Goal: Information Seeking & Learning: Compare options

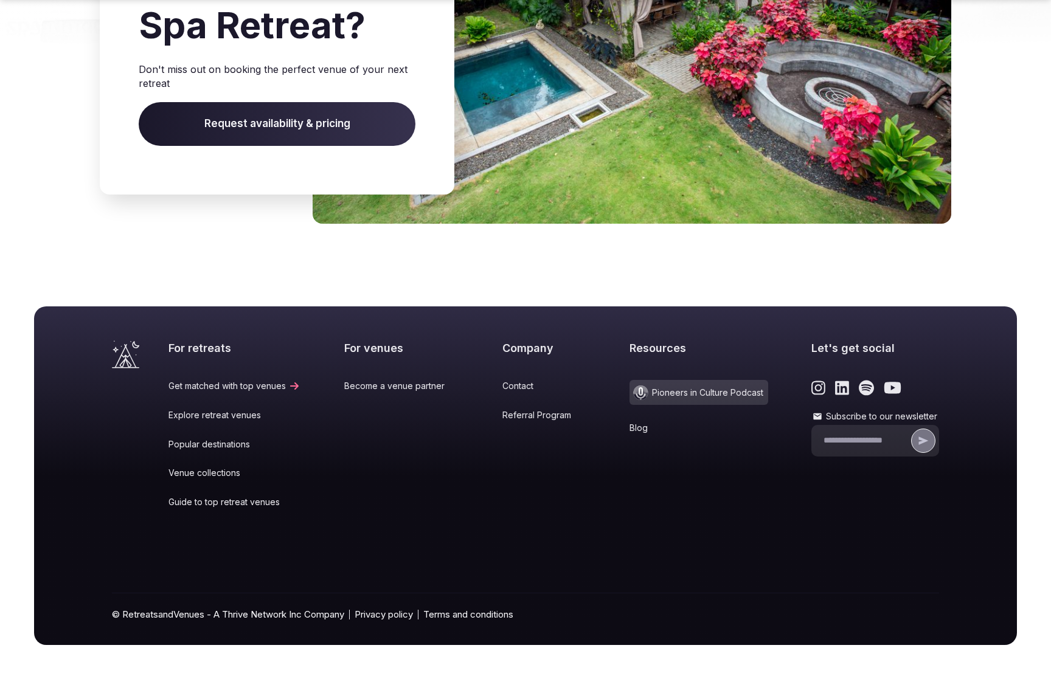
scroll to position [1885, 0]
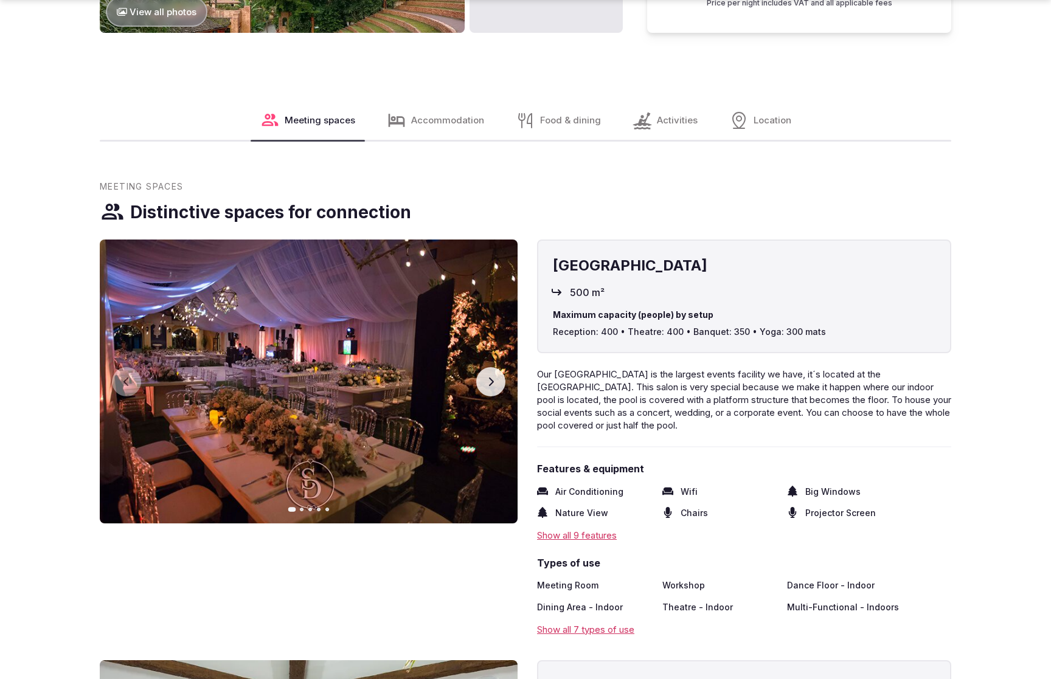
scroll to position [1888, 0]
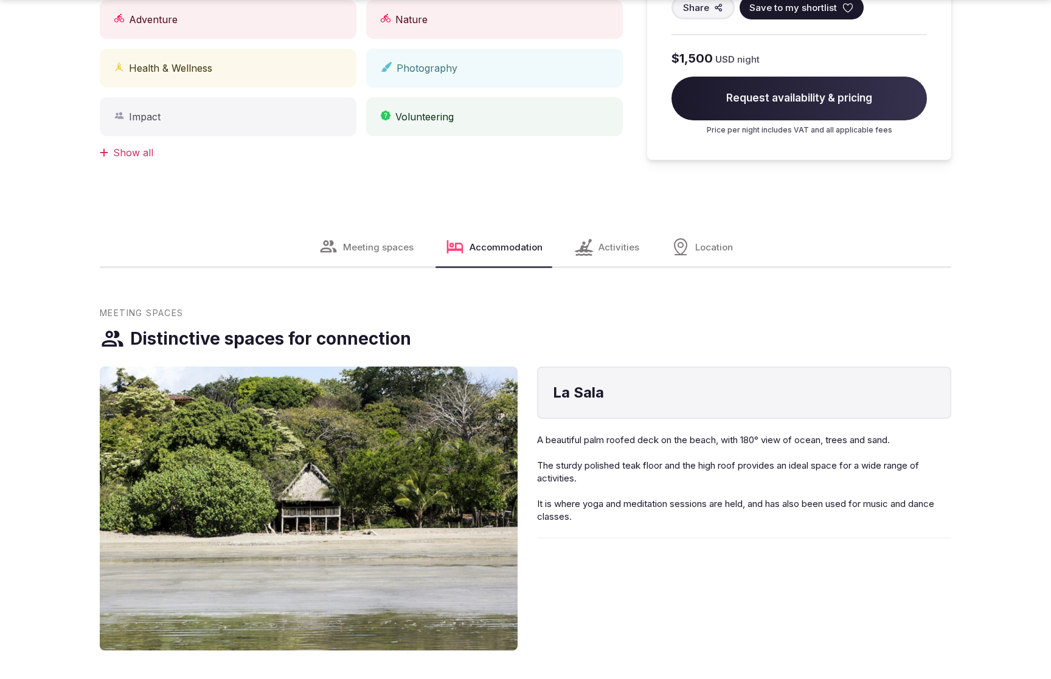
scroll to position [1884, 0]
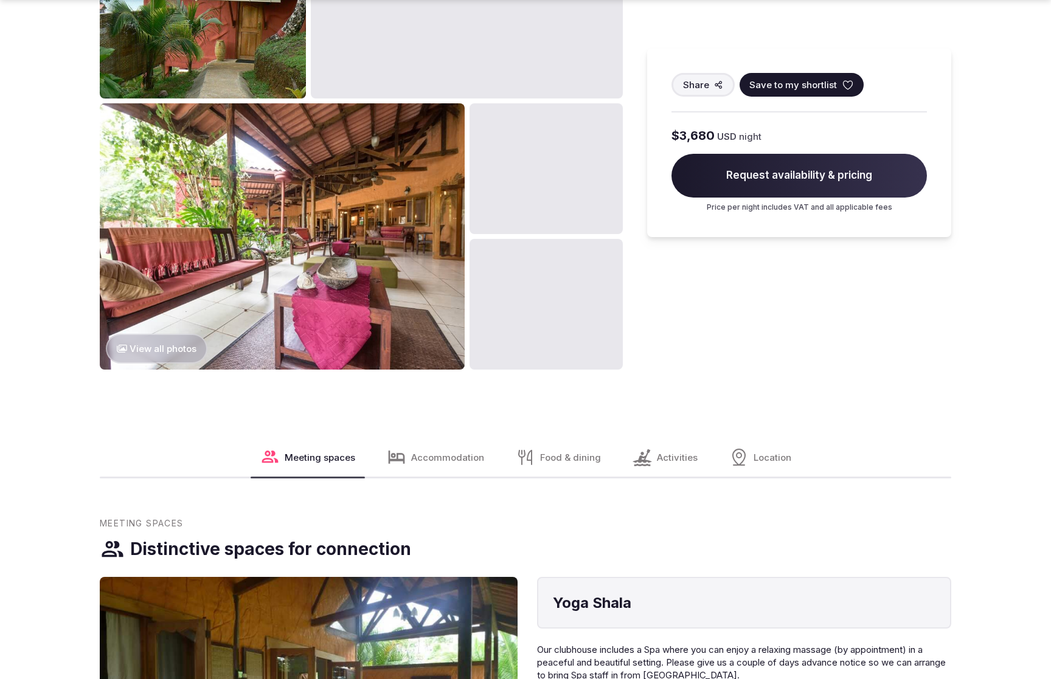
scroll to position [1925, 0]
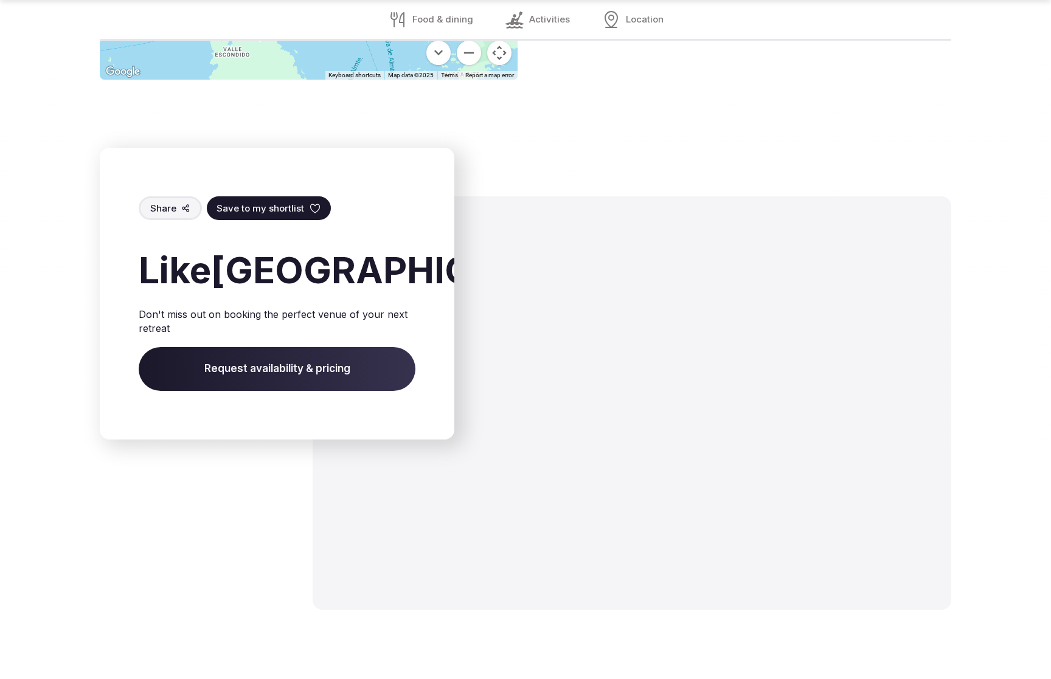
scroll to position [1658, 0]
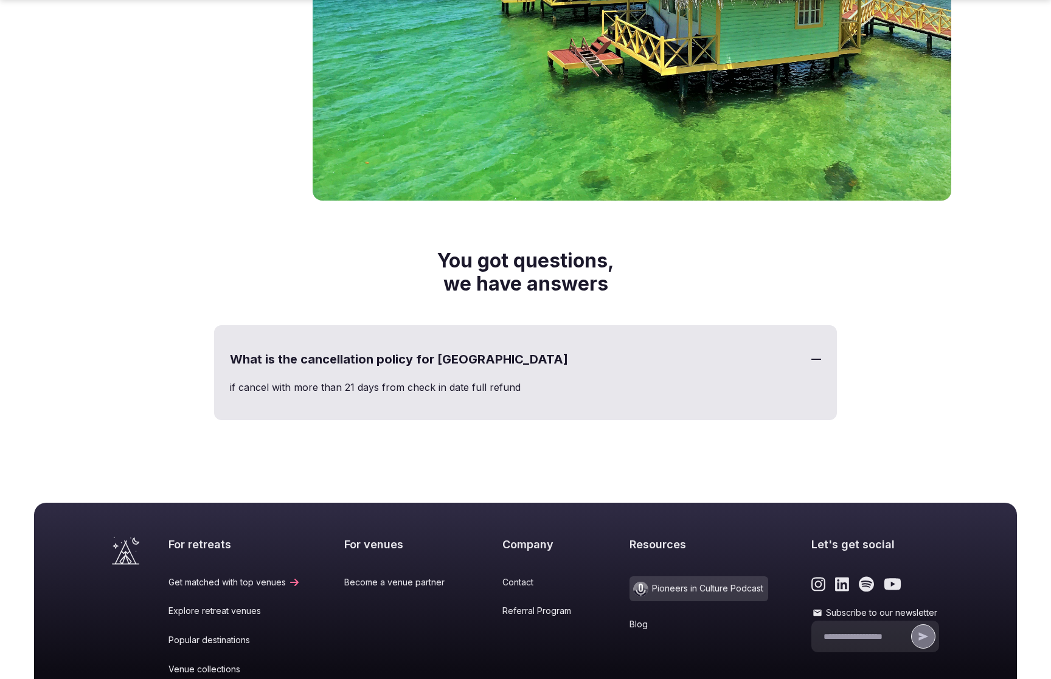
scroll to position [2081, 0]
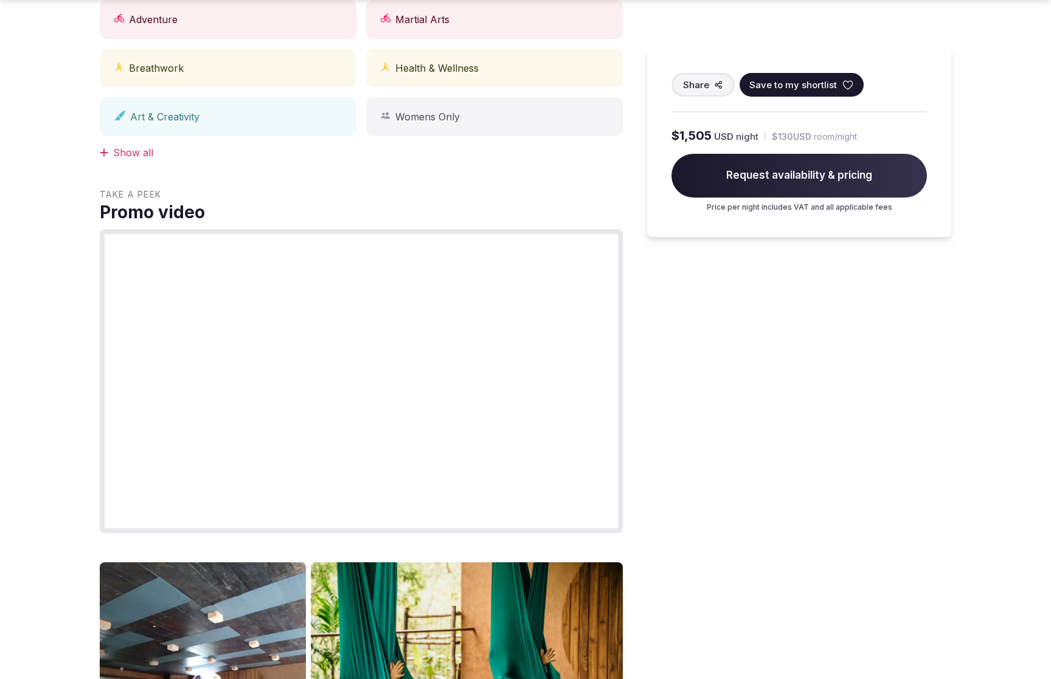
scroll to position [1271, 0]
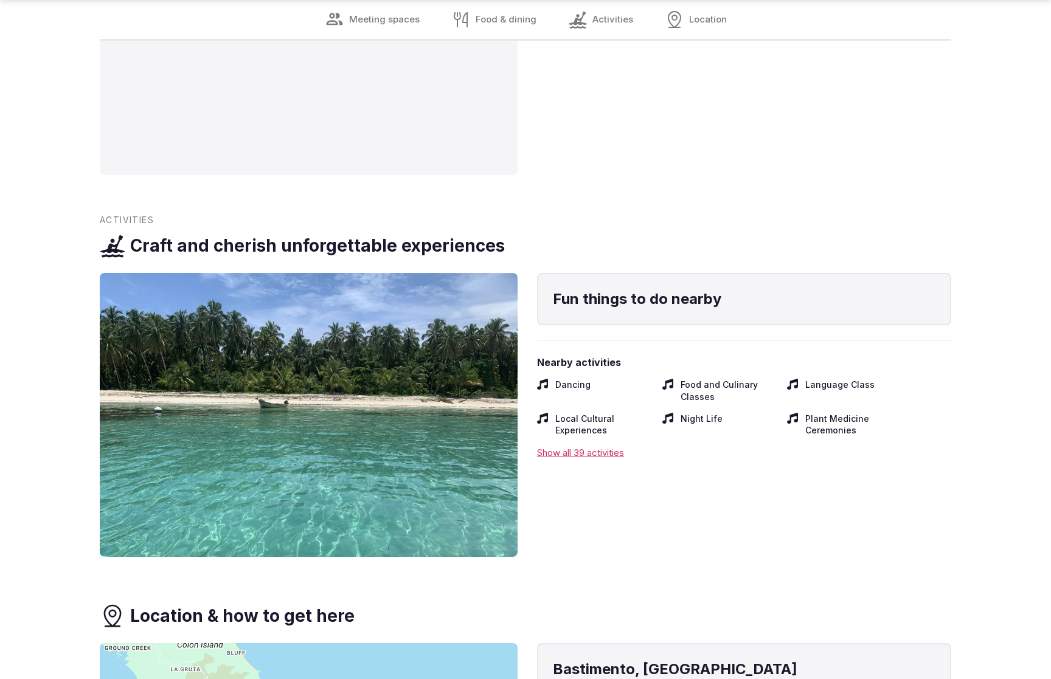
scroll to position [2538, 0]
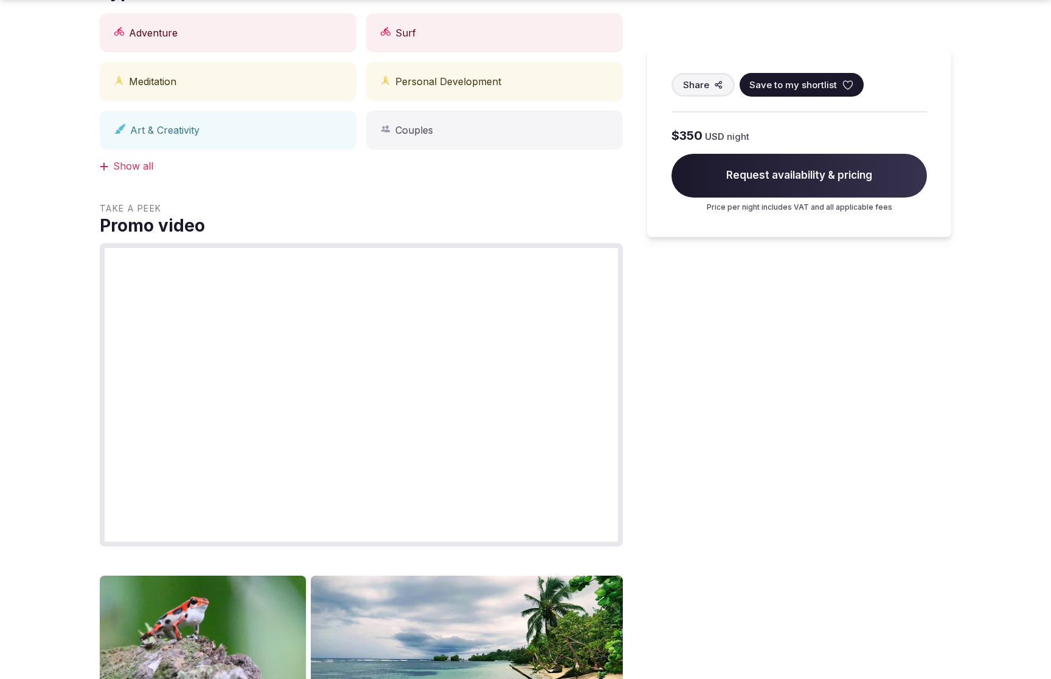
scroll to position [1271, 0]
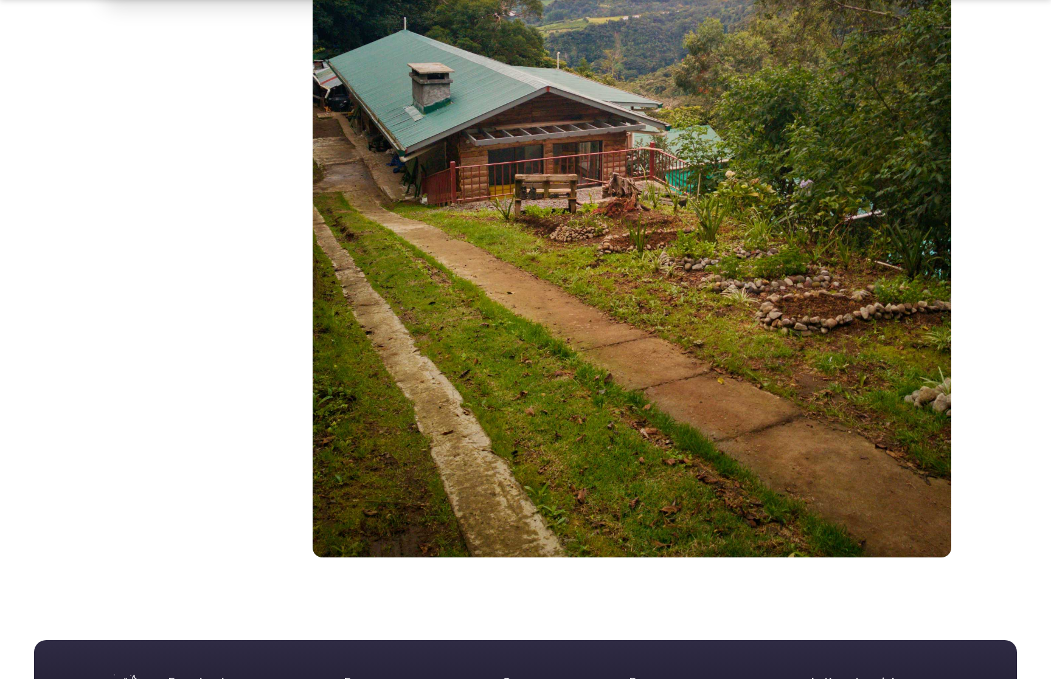
scroll to position [2218, 0]
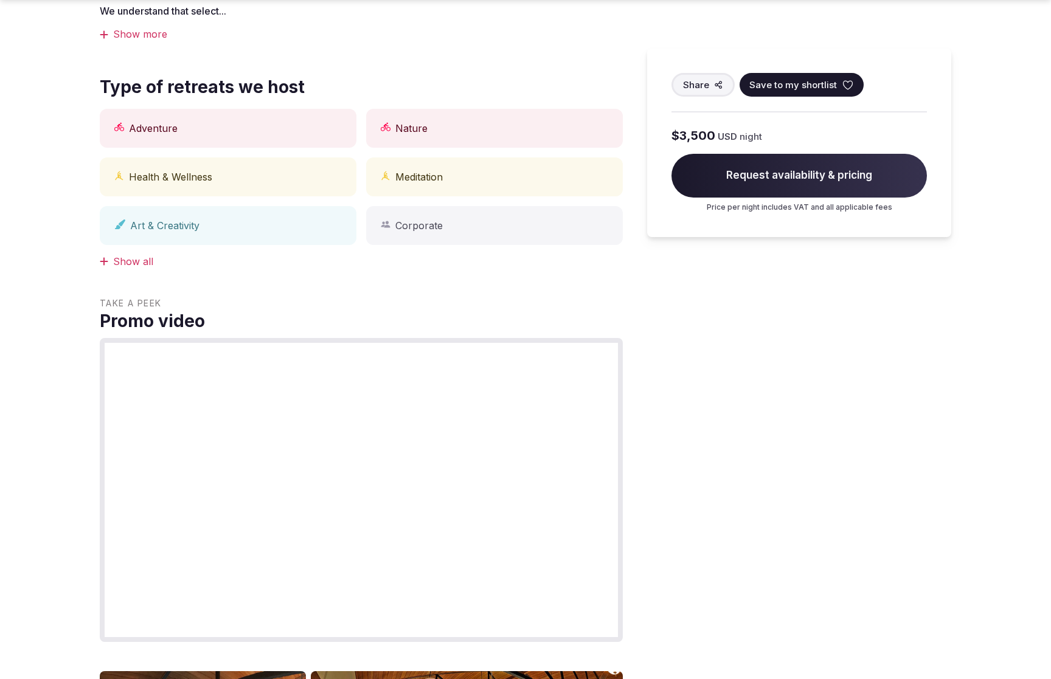
scroll to position [1925, 0]
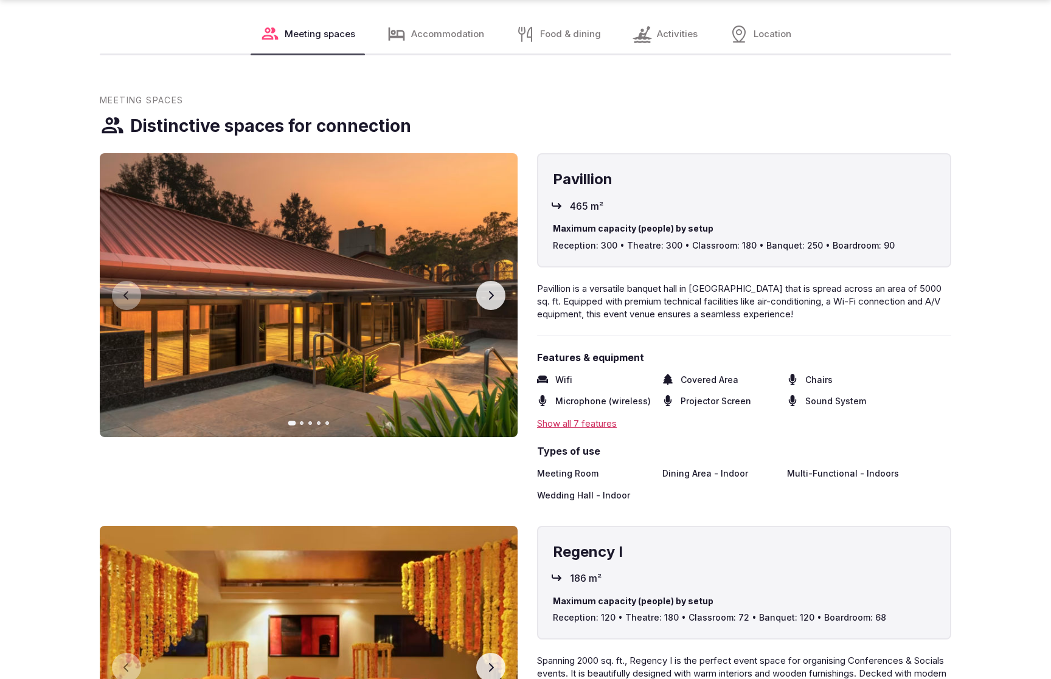
scroll to position [1884, 0]
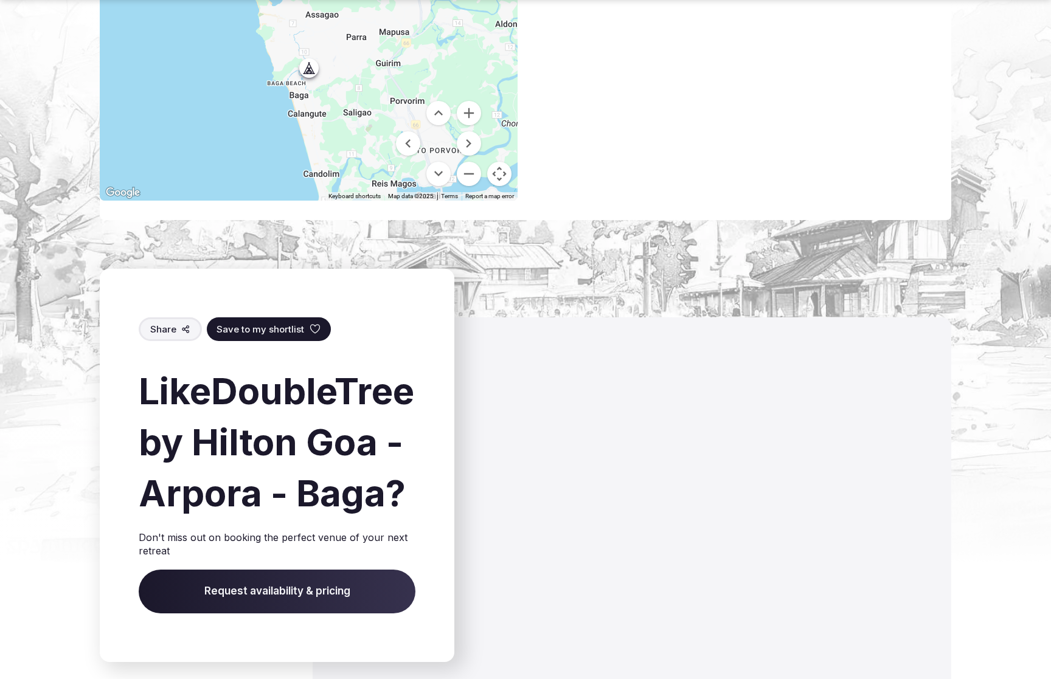
scroll to position [1897, 0]
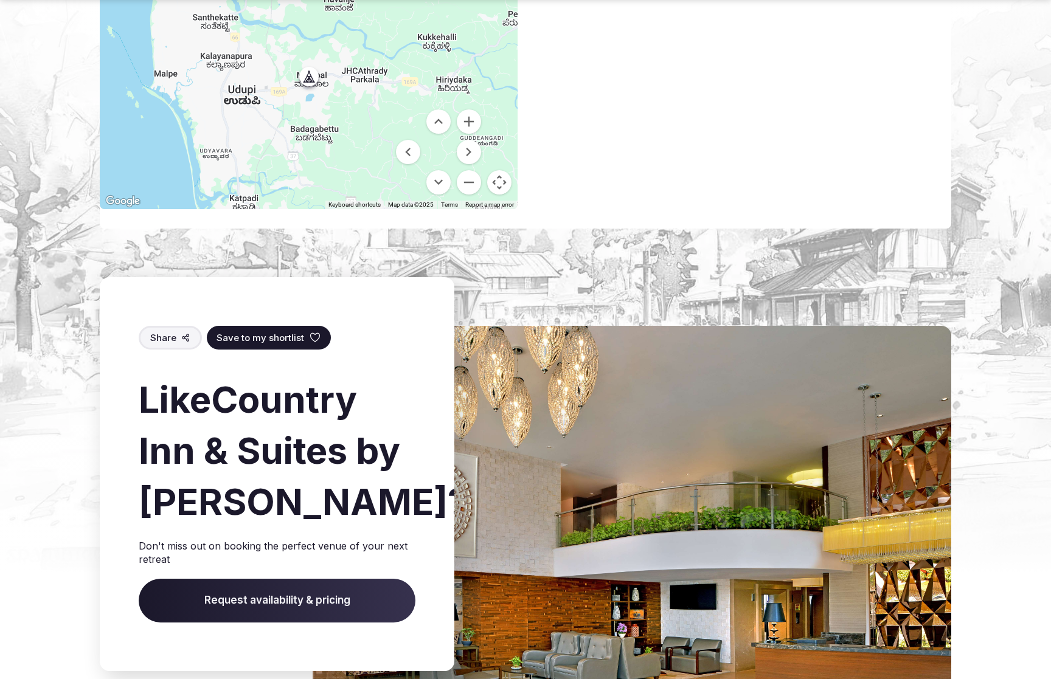
scroll to position [1784, 0]
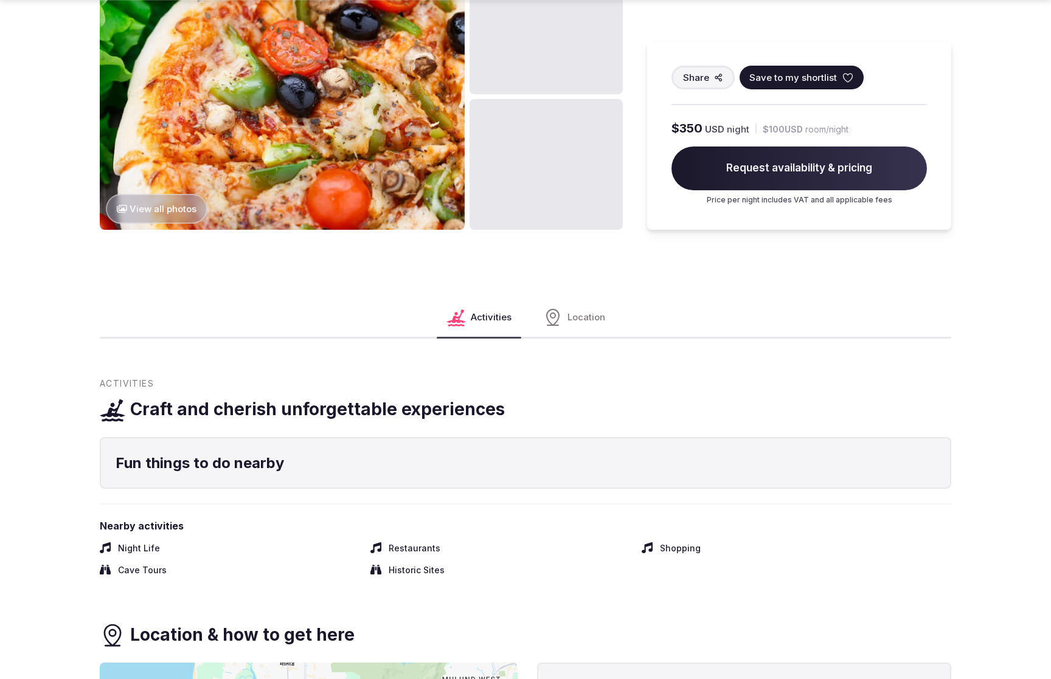
scroll to position [1925, 0]
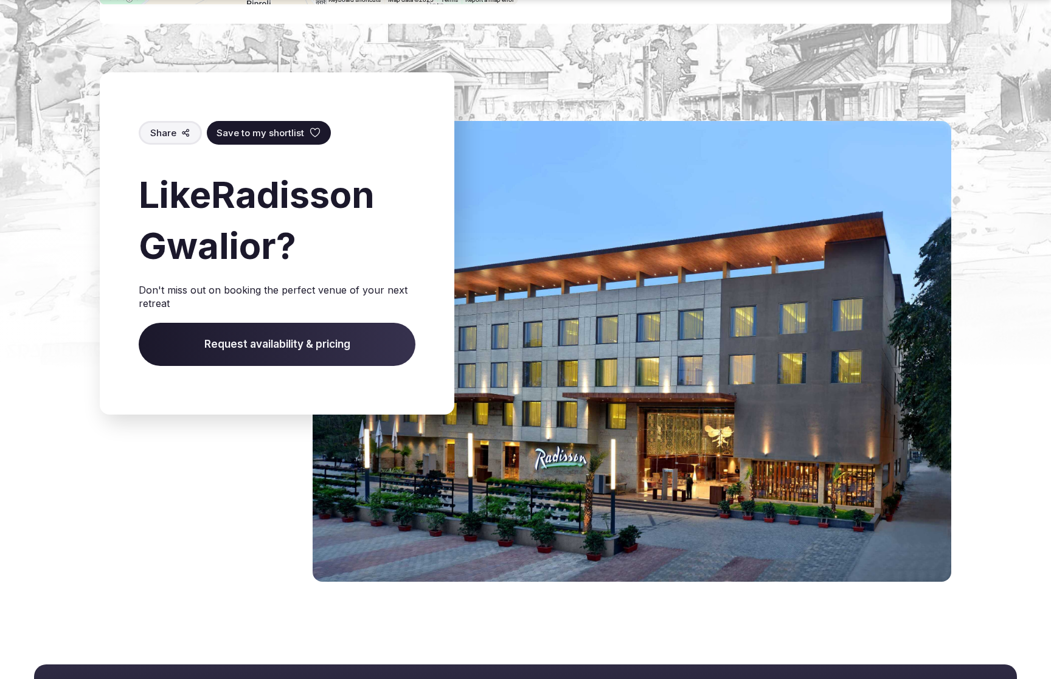
scroll to position [1616, 0]
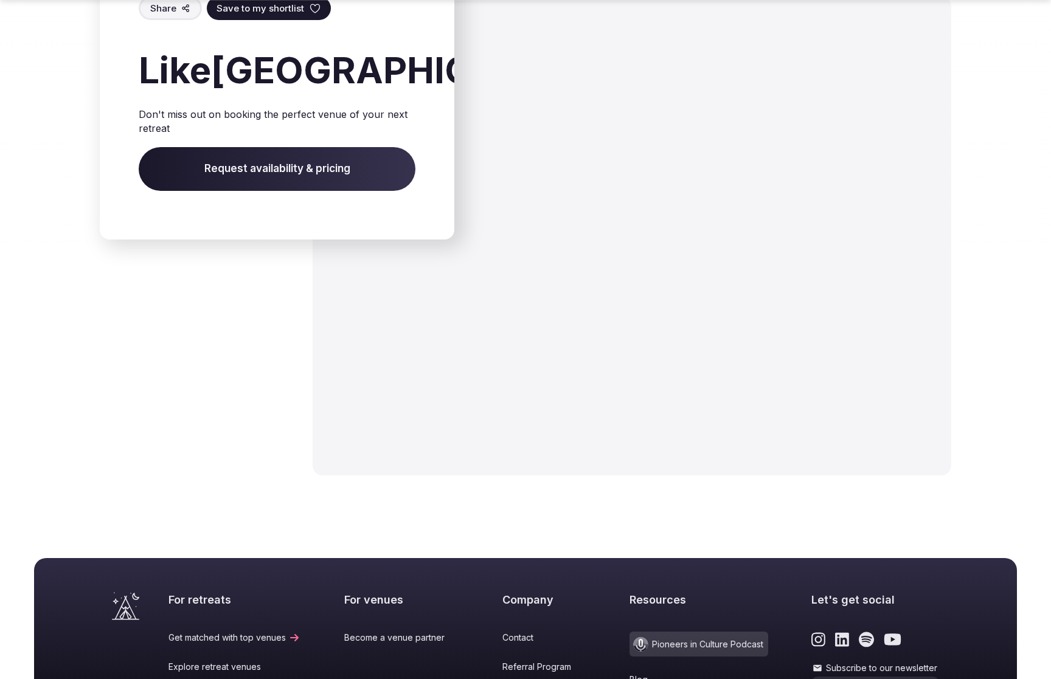
scroll to position [2177, 0]
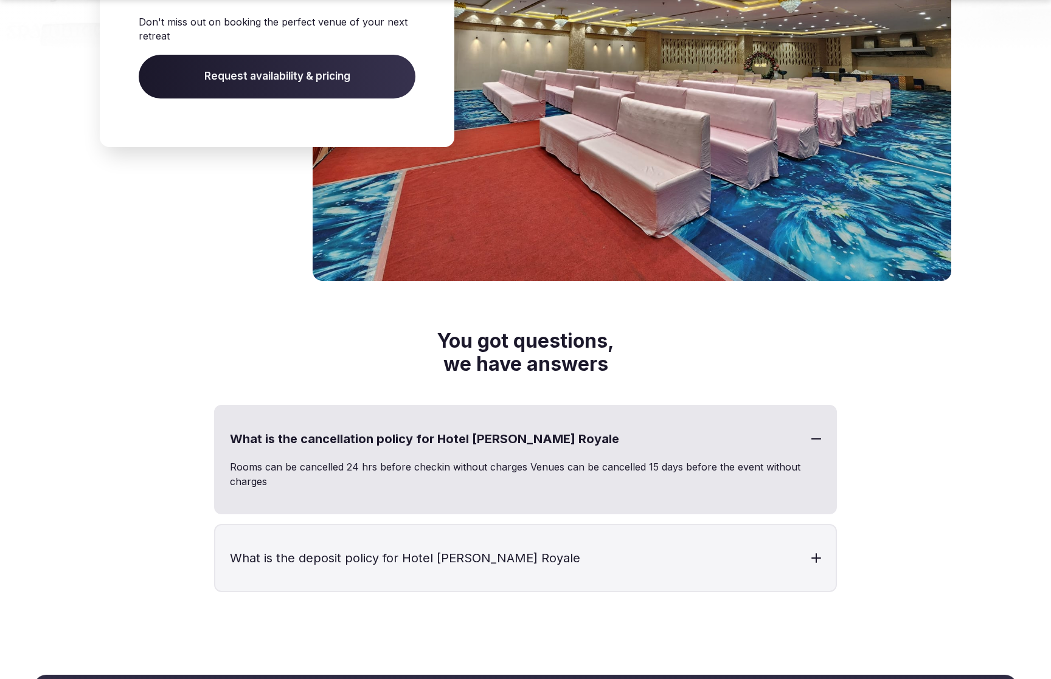
scroll to position [2253, 0]
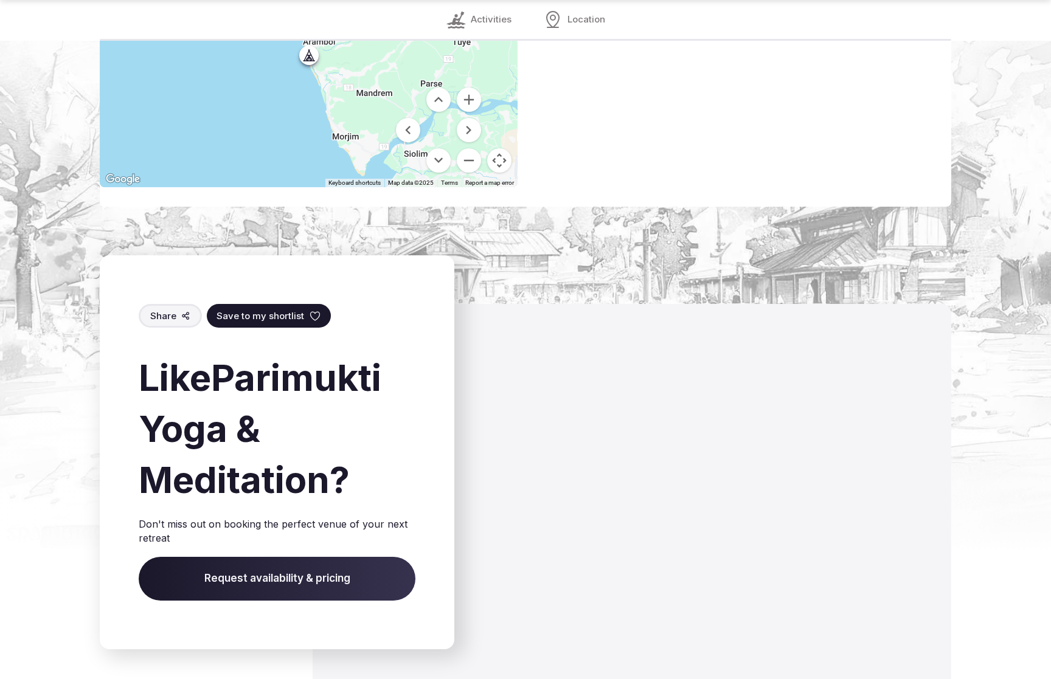
scroll to position [1777, 0]
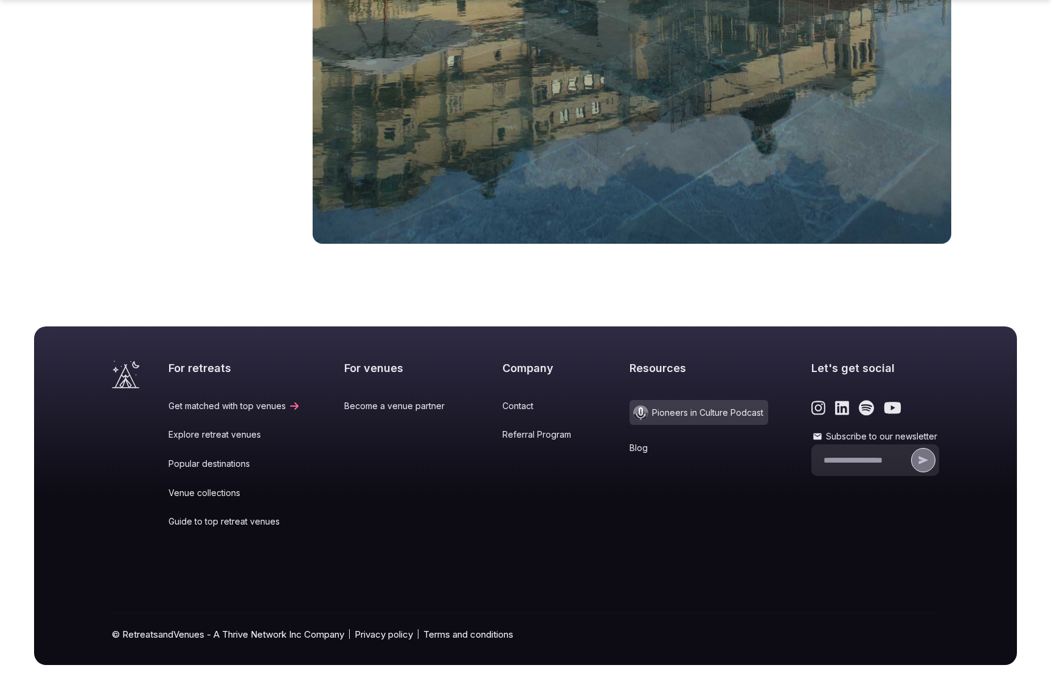
scroll to position [1945, 0]
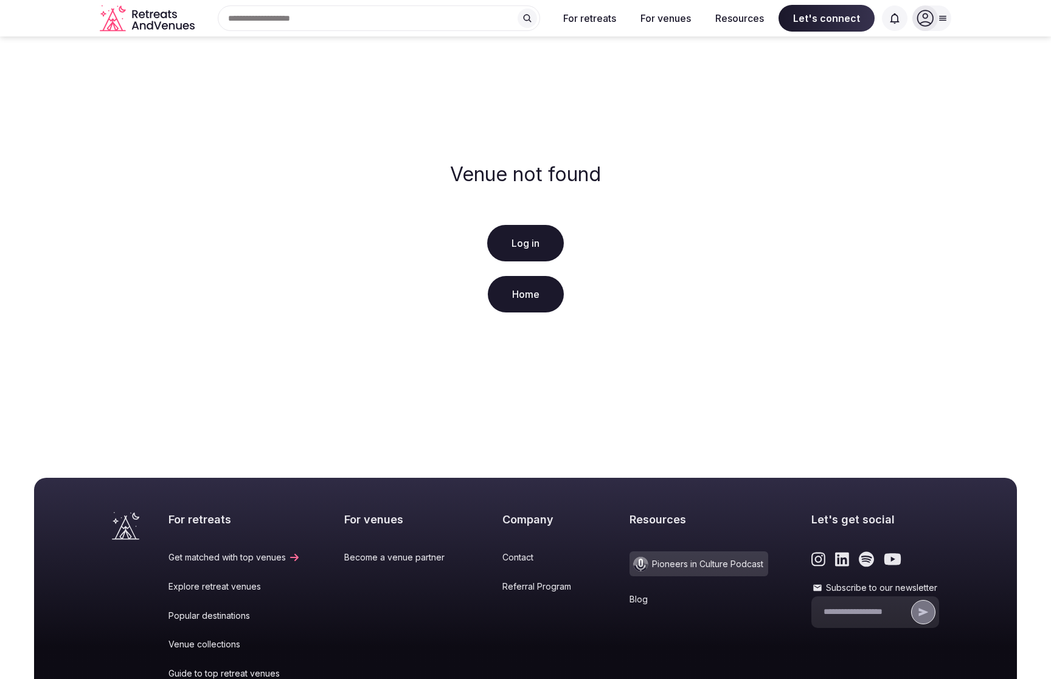
scroll to position [172, 0]
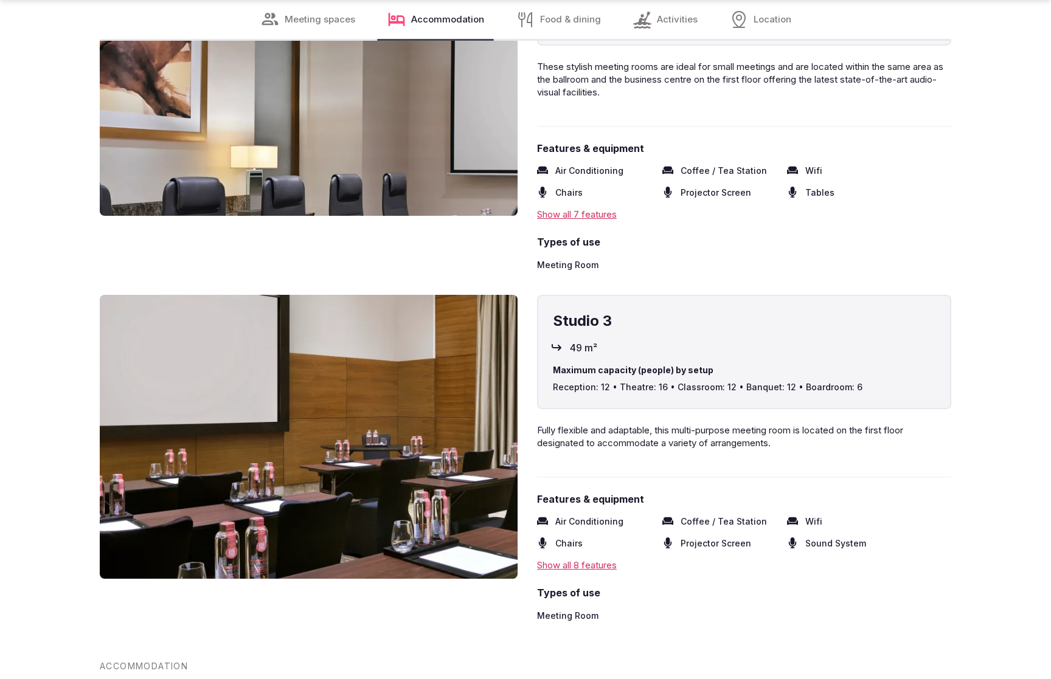
scroll to position [2538, 0]
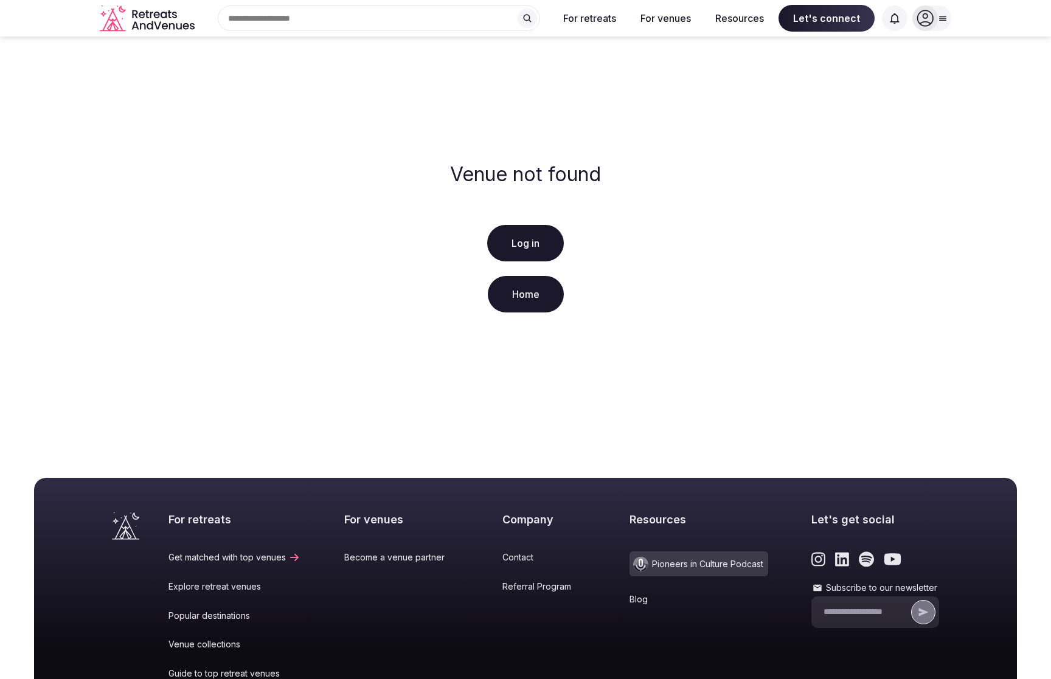
scroll to position [172, 0]
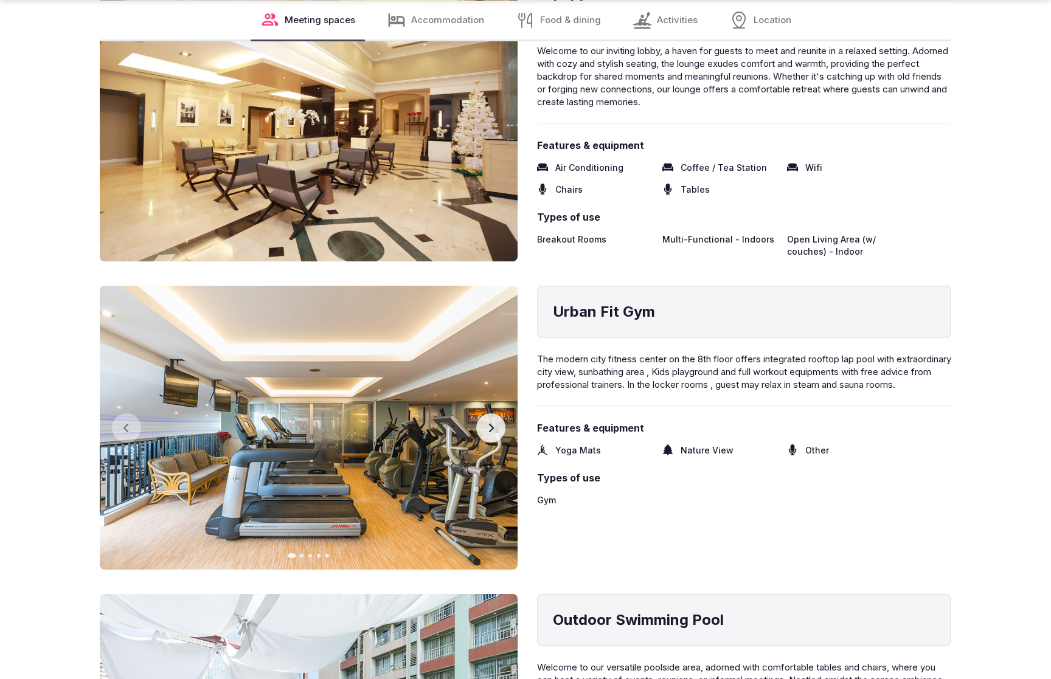
scroll to position [2538, 0]
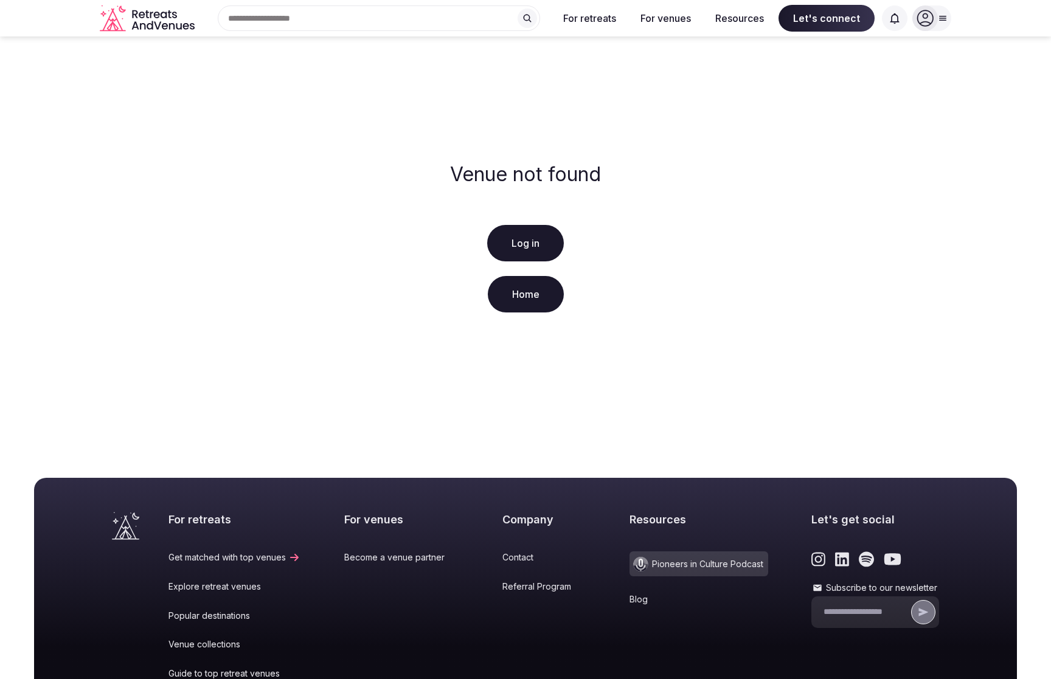
scroll to position [172, 0]
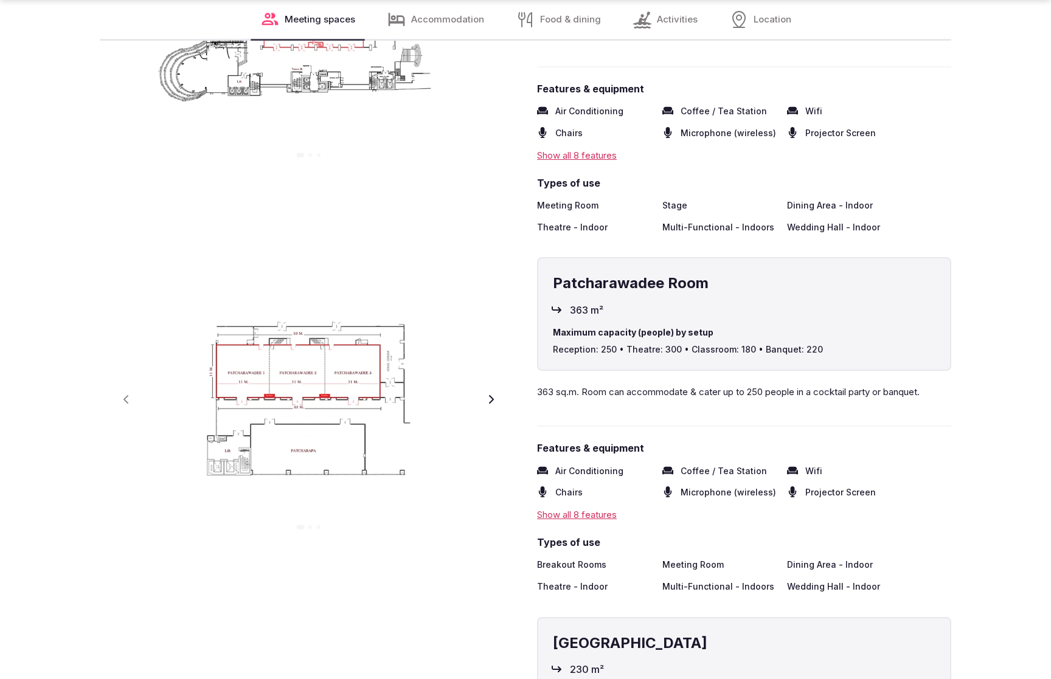
scroll to position [2538, 0]
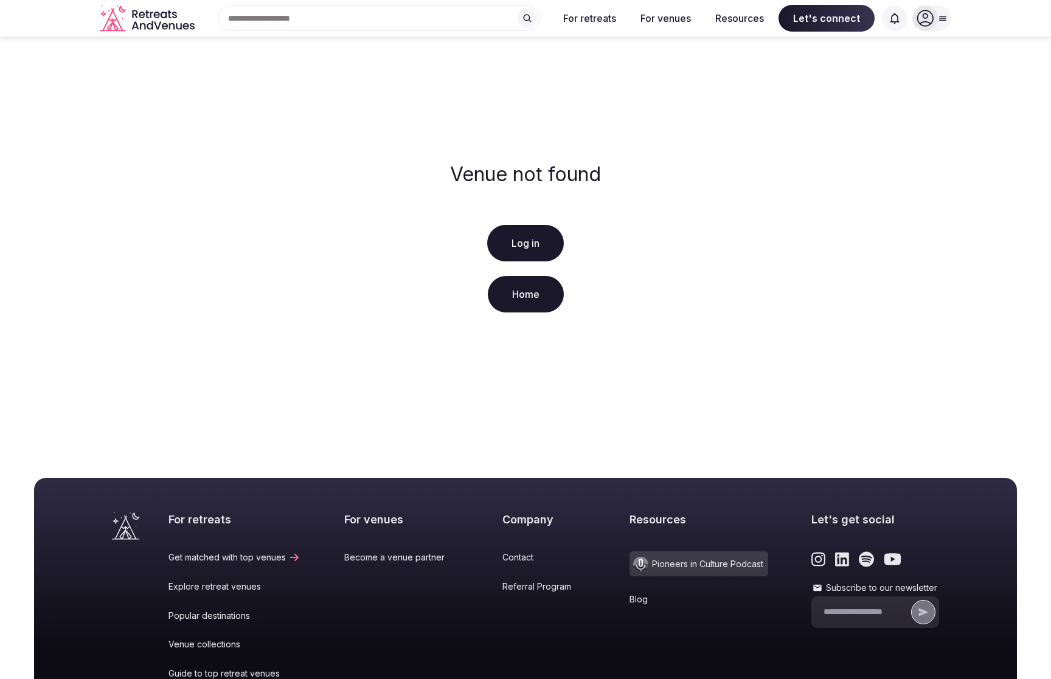
scroll to position [172, 0]
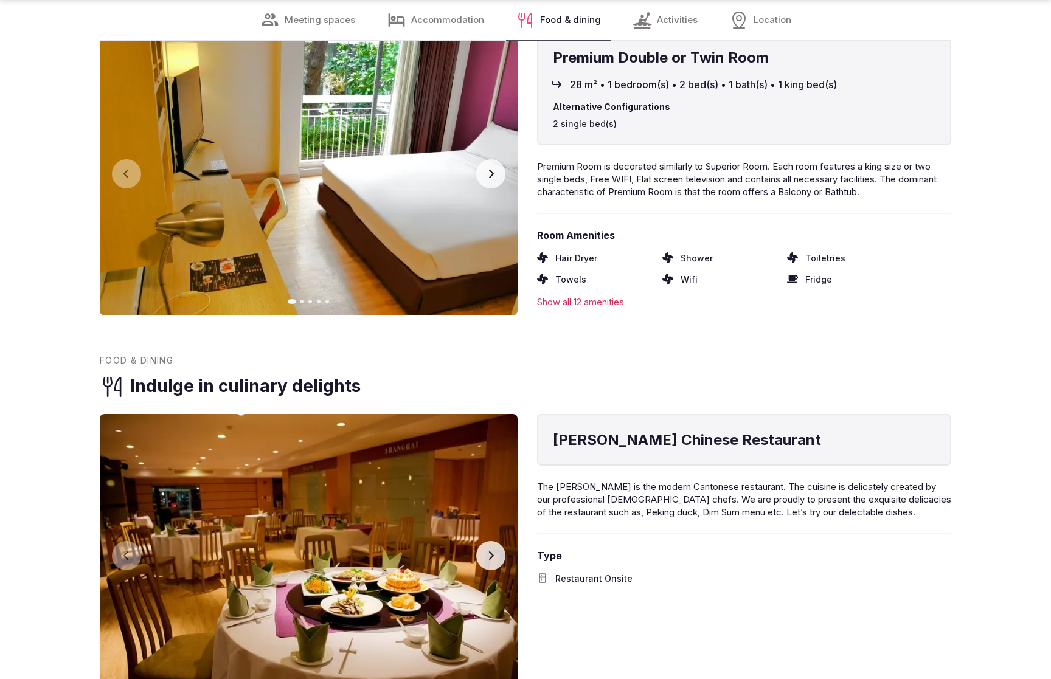
scroll to position [2538, 0]
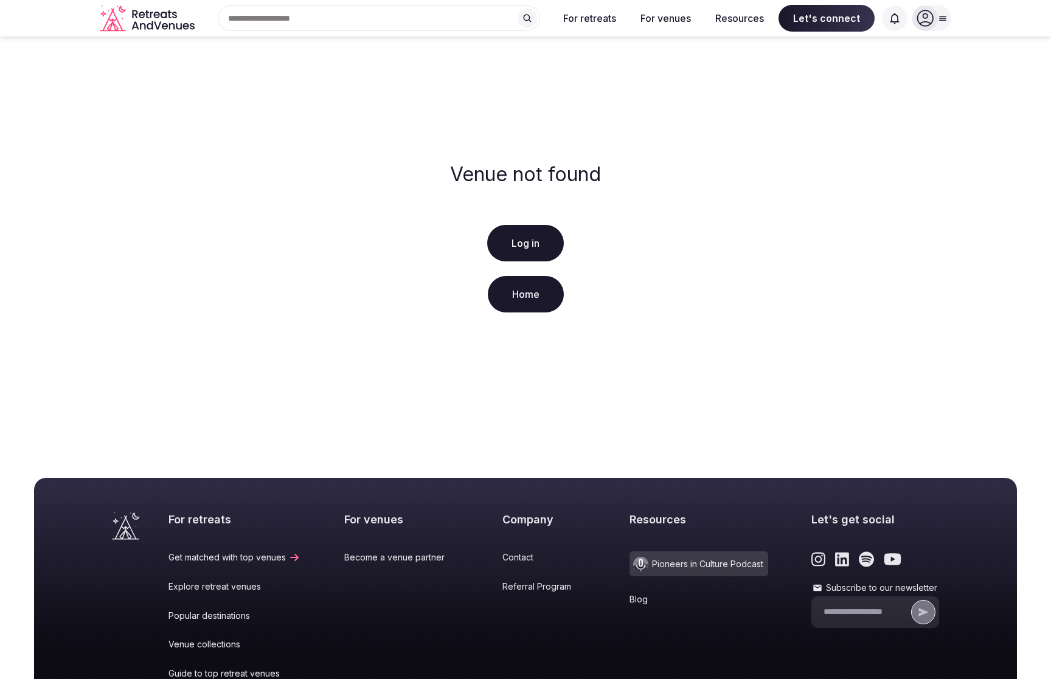
scroll to position [172, 0]
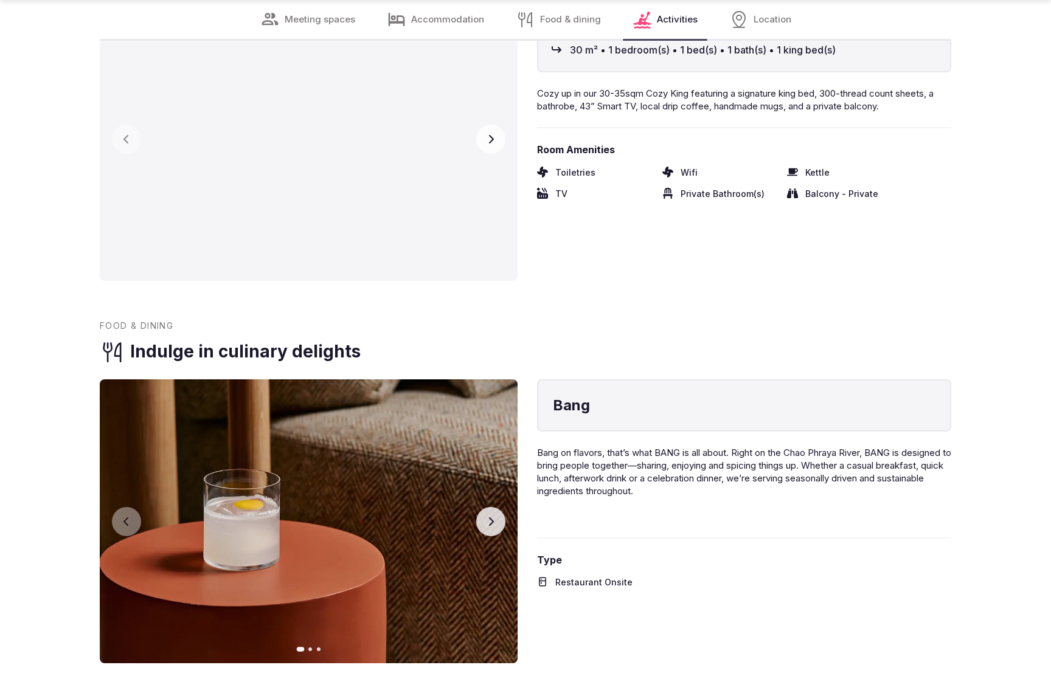
scroll to position [2538, 0]
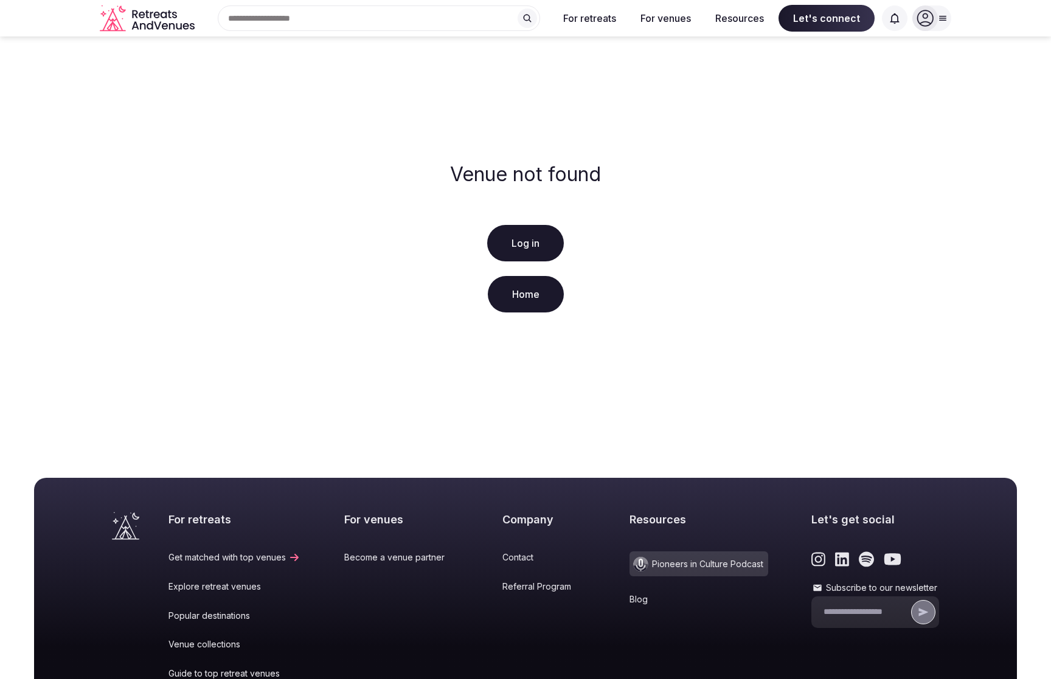
scroll to position [172, 0]
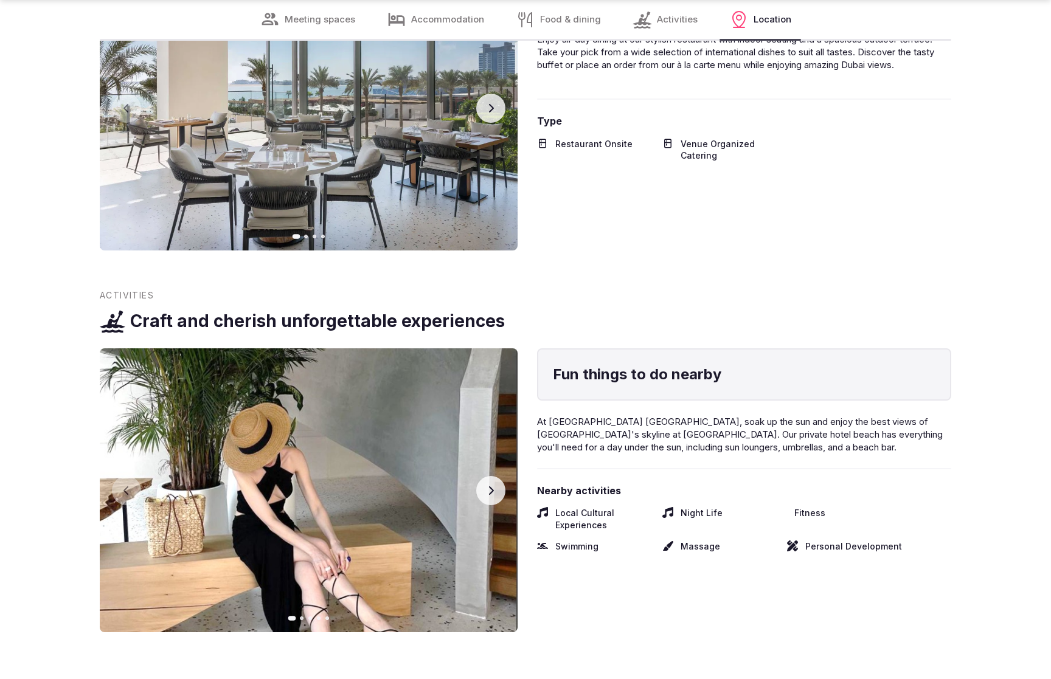
scroll to position [2497, 0]
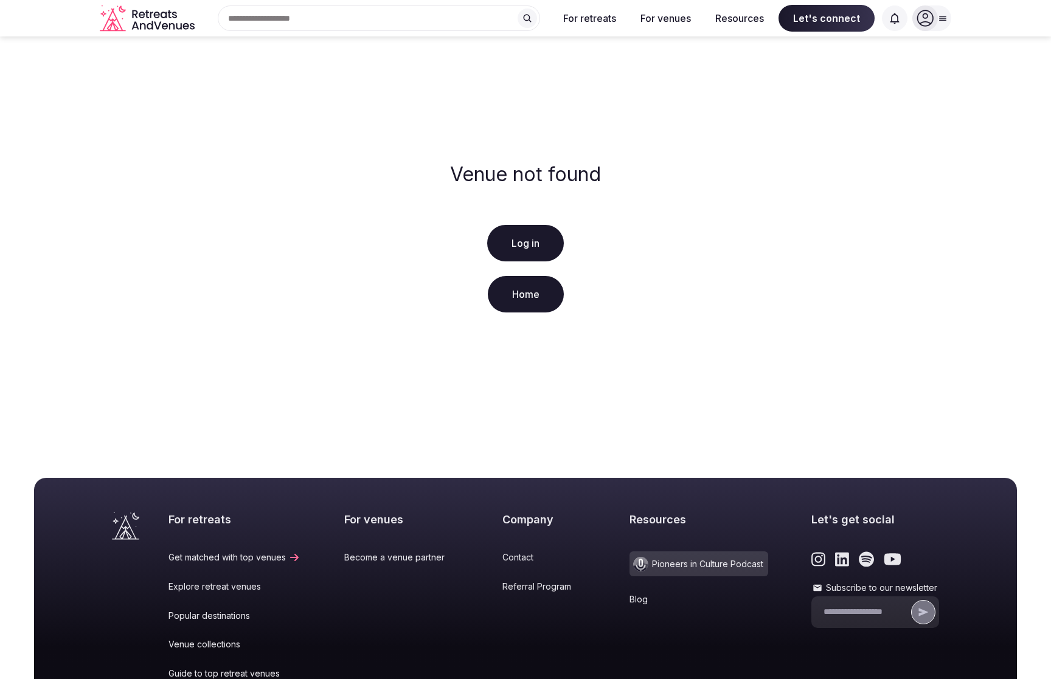
scroll to position [172, 0]
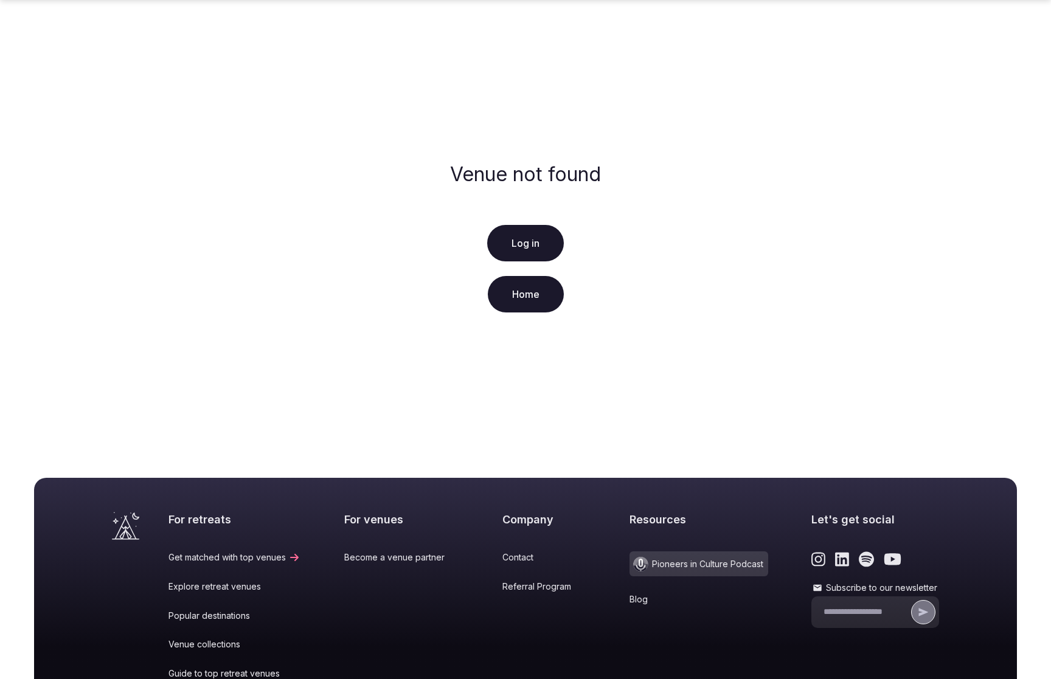
scroll to position [172, 0]
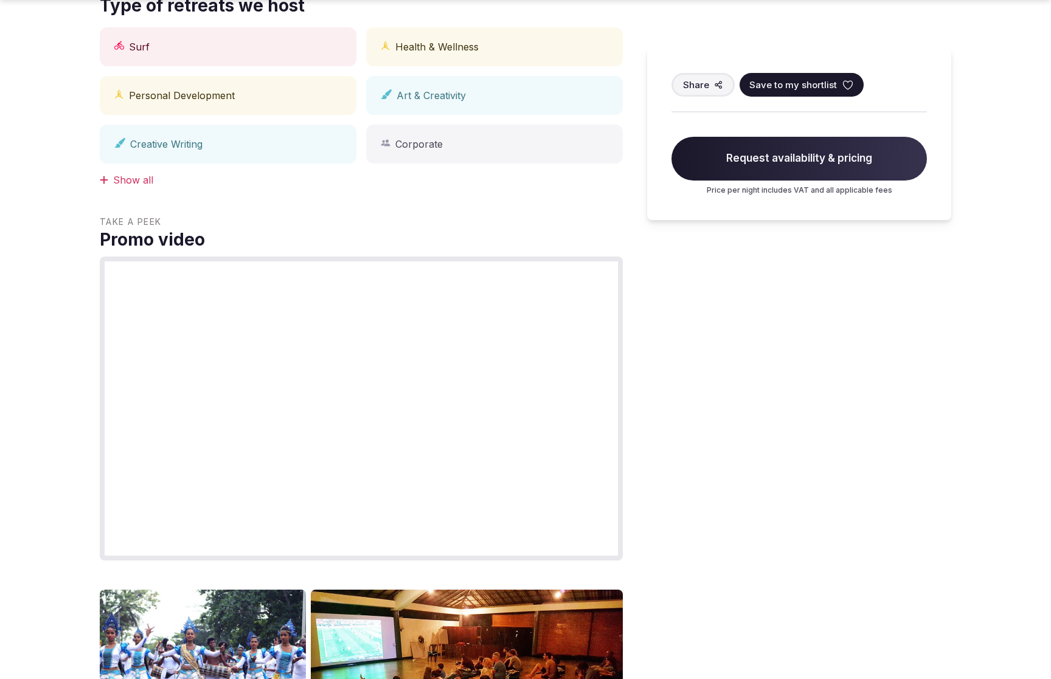
scroll to position [1271, 0]
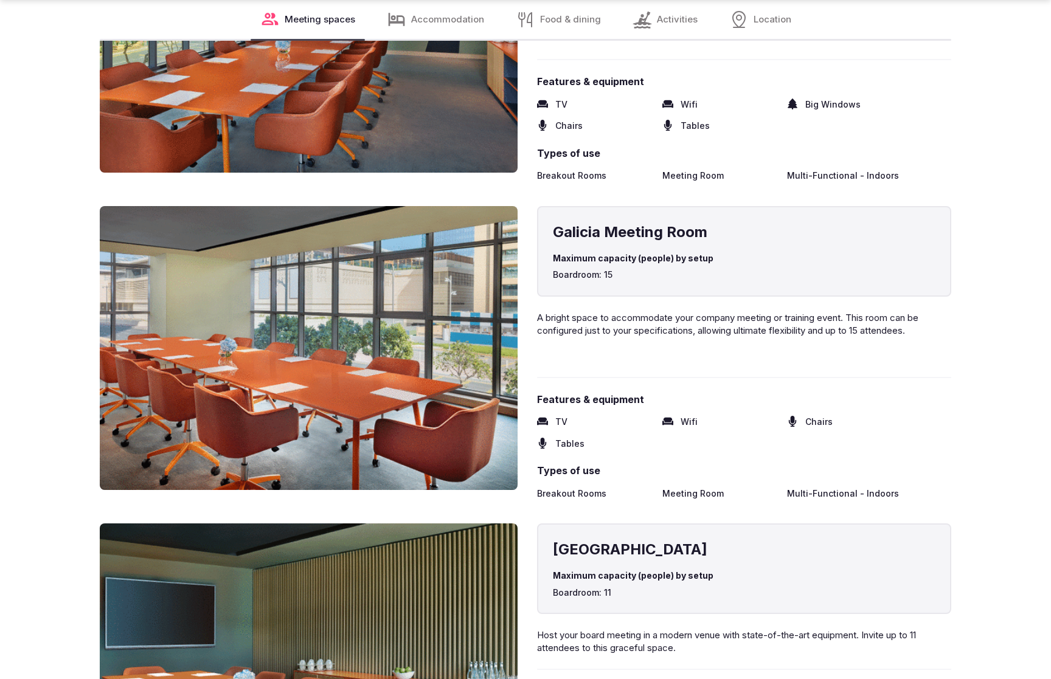
scroll to position [2538, 0]
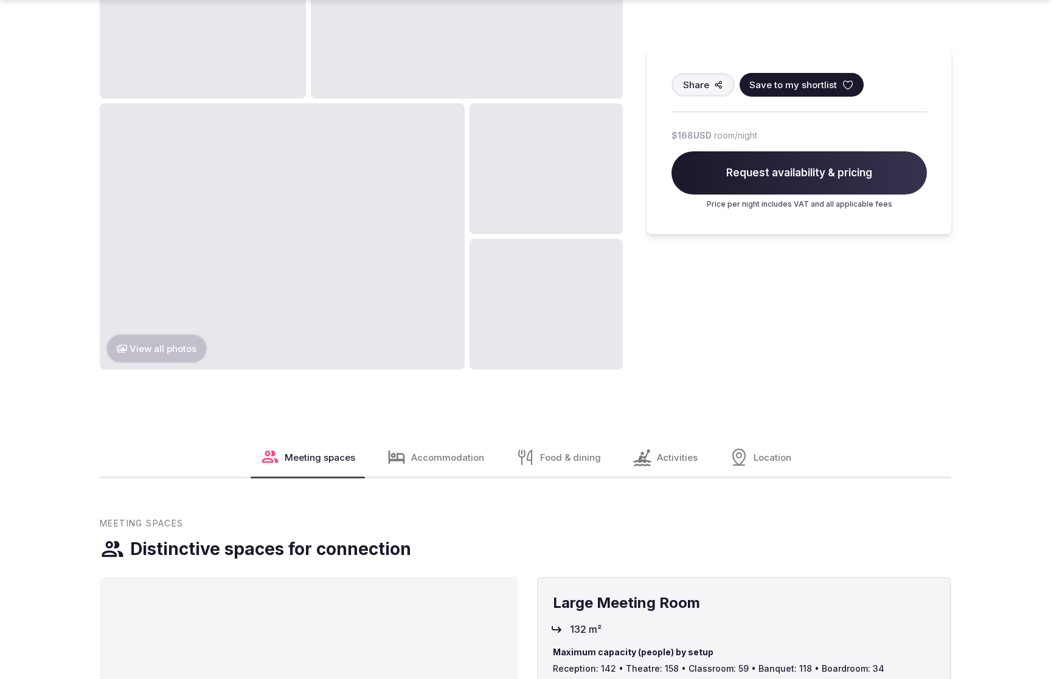
scroll to position [1925, 0]
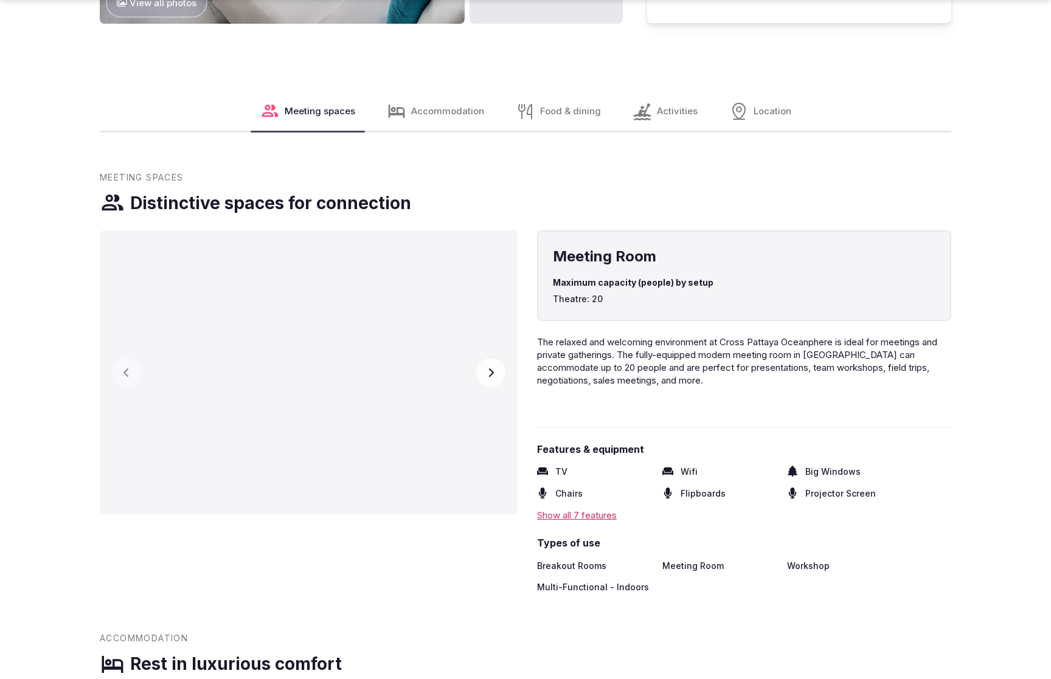
scroll to position [1925, 0]
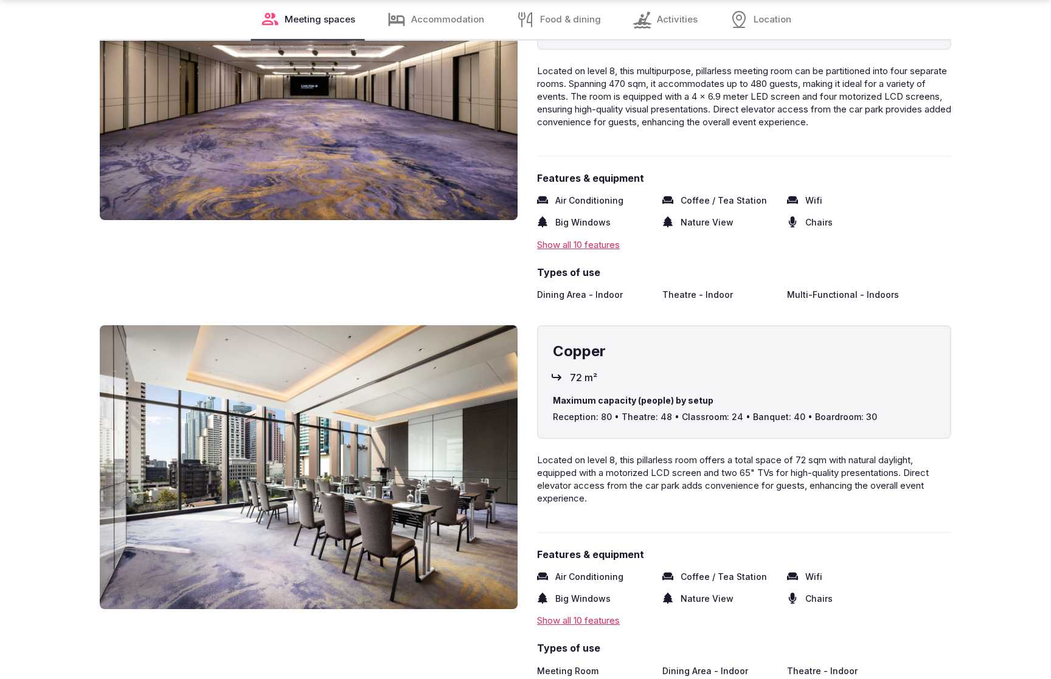
scroll to position [2538, 0]
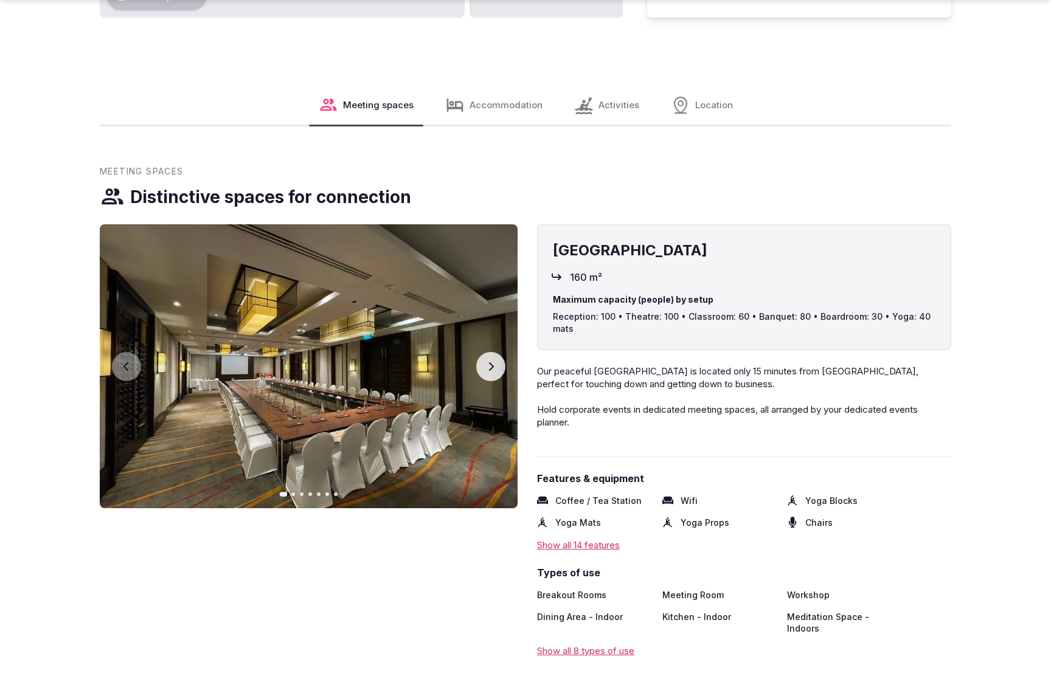
scroll to position [1912, 0]
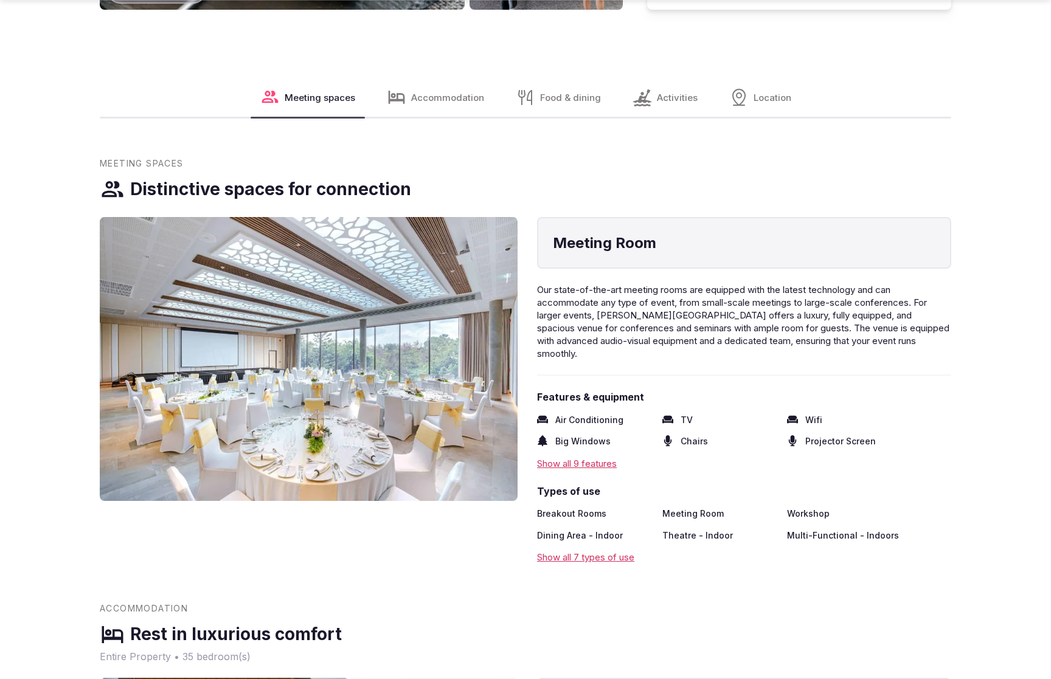
scroll to position [1925, 0]
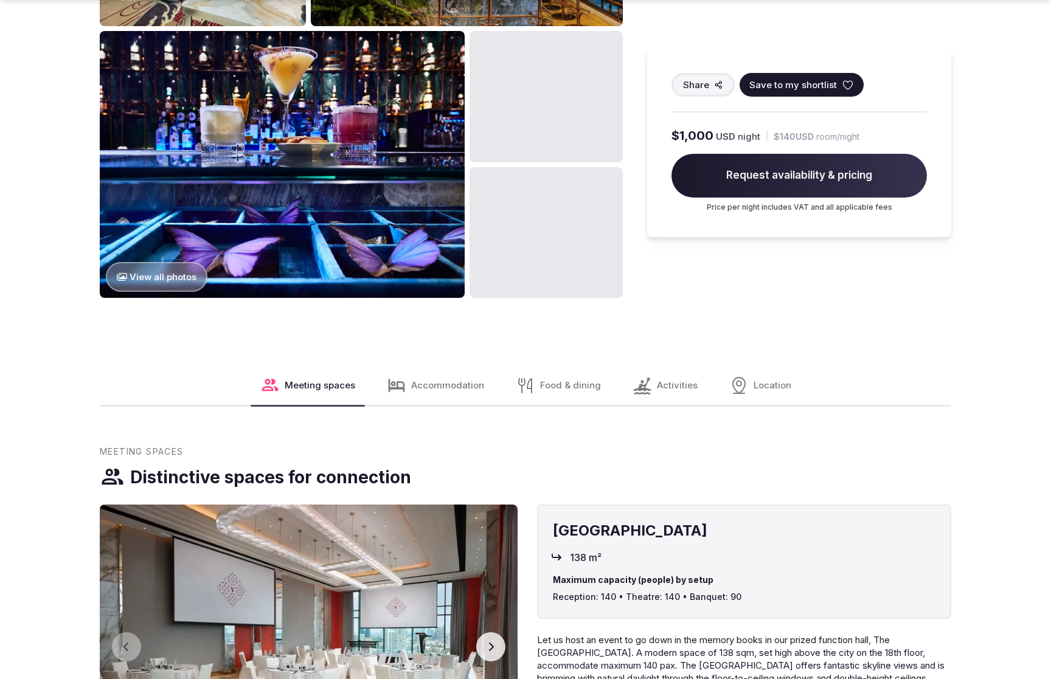
scroll to position [1925, 0]
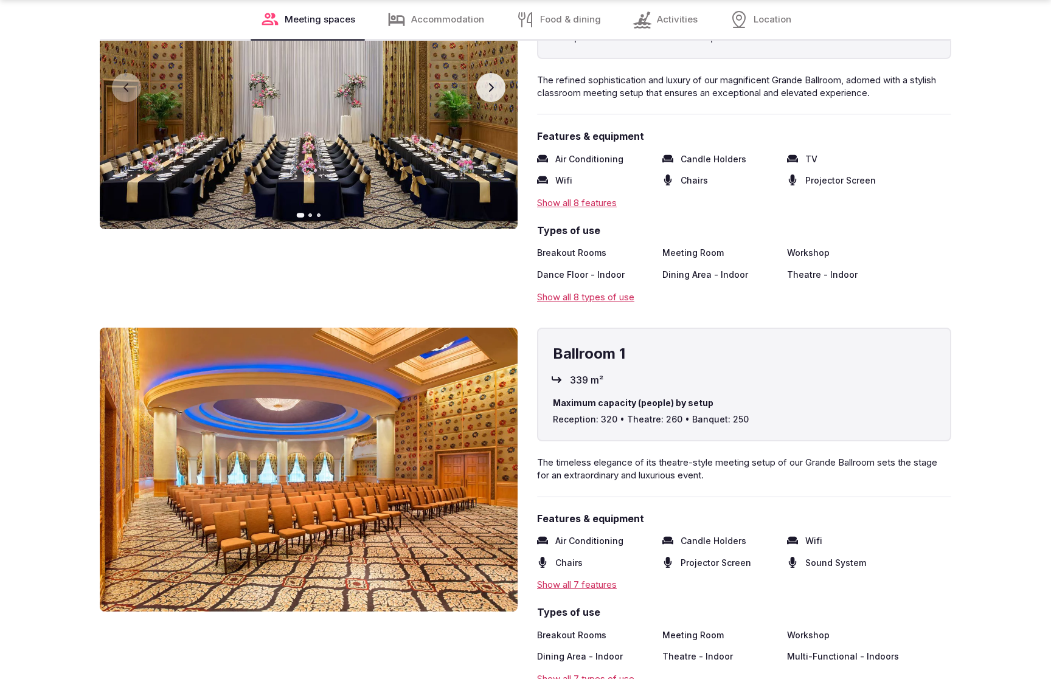
scroll to position [2538, 0]
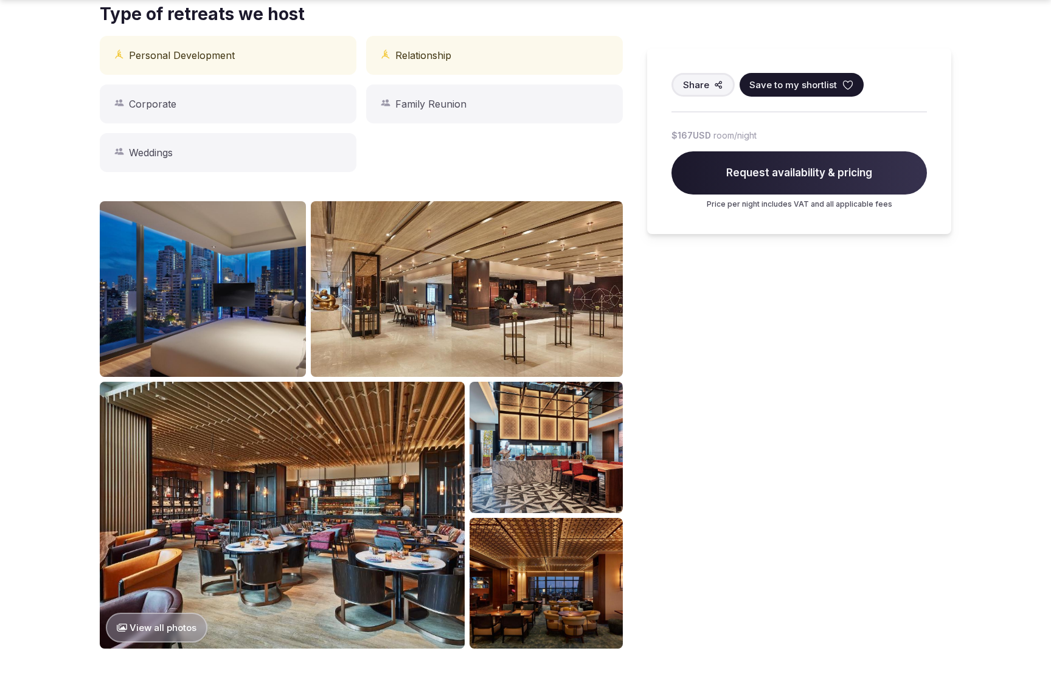
scroll to position [1271, 0]
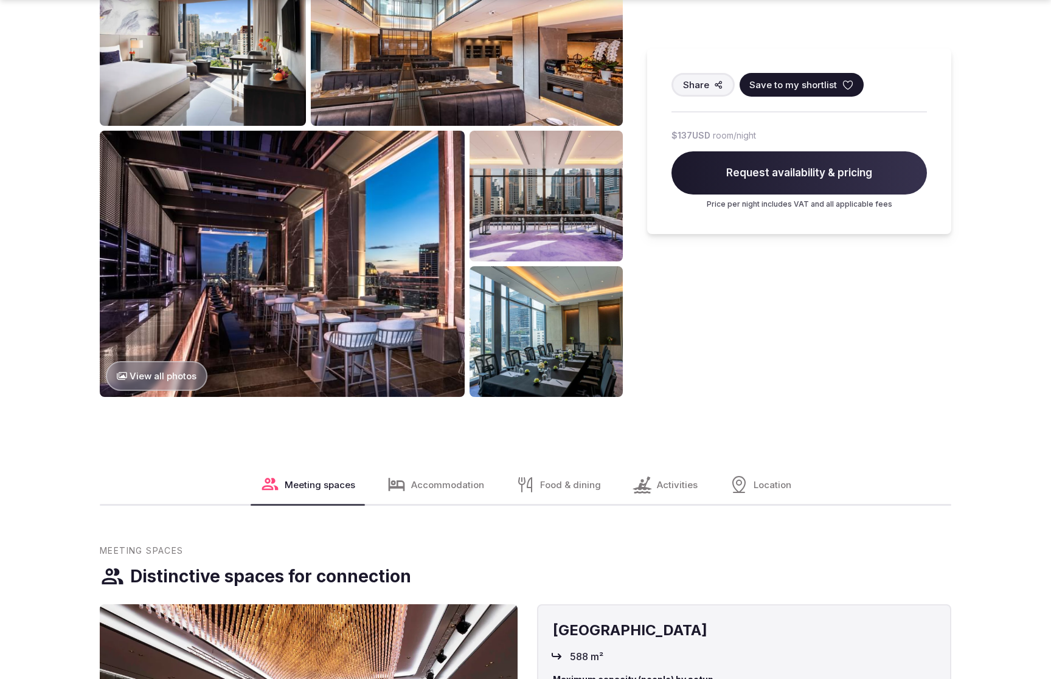
scroll to position [1925, 0]
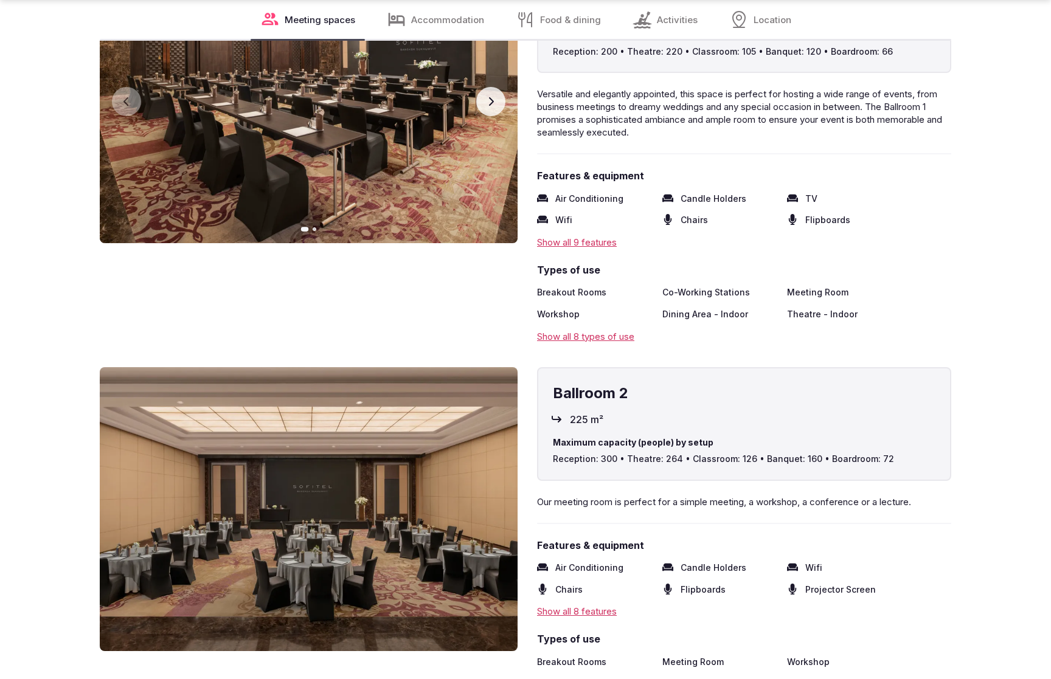
scroll to position [2538, 0]
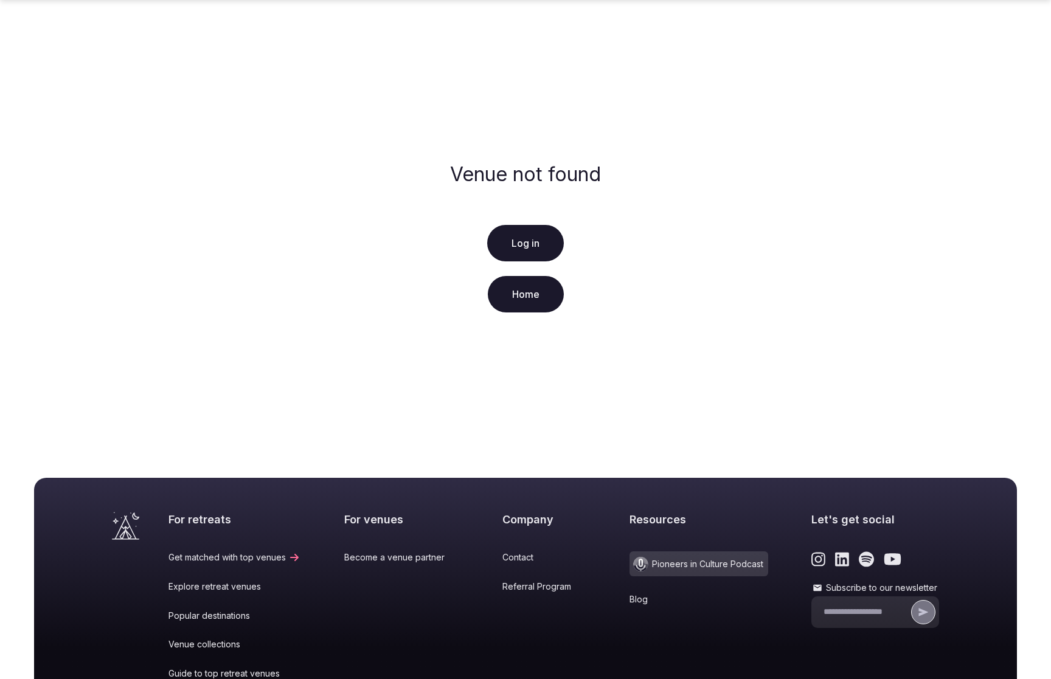
scroll to position [172, 0]
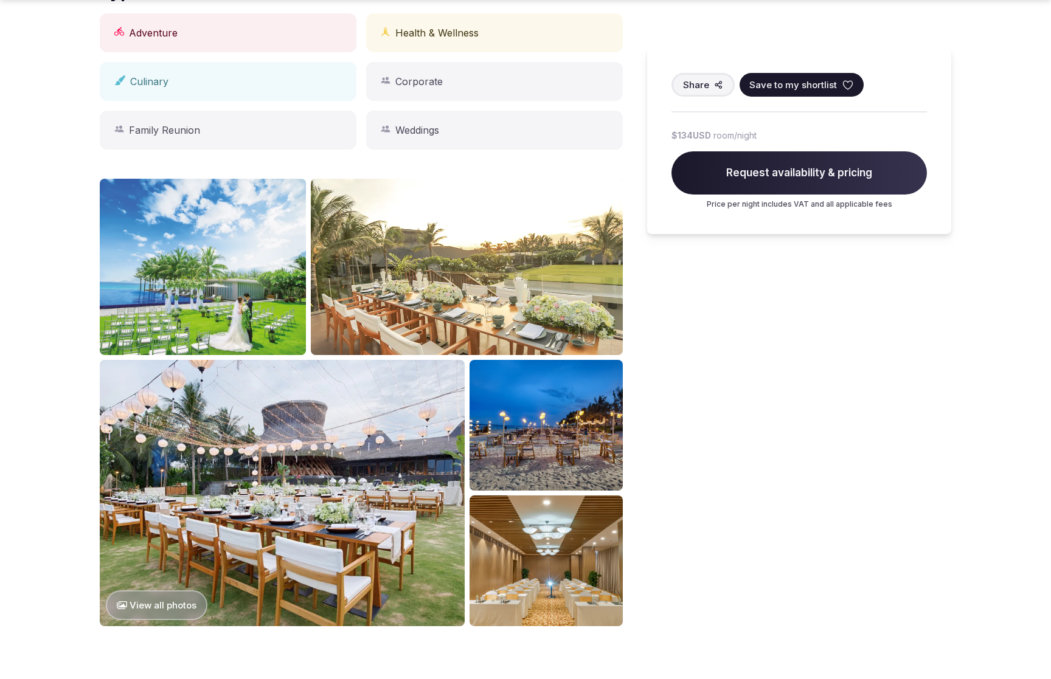
scroll to position [1235, 0]
